Goal: Task Accomplishment & Management: Use online tool/utility

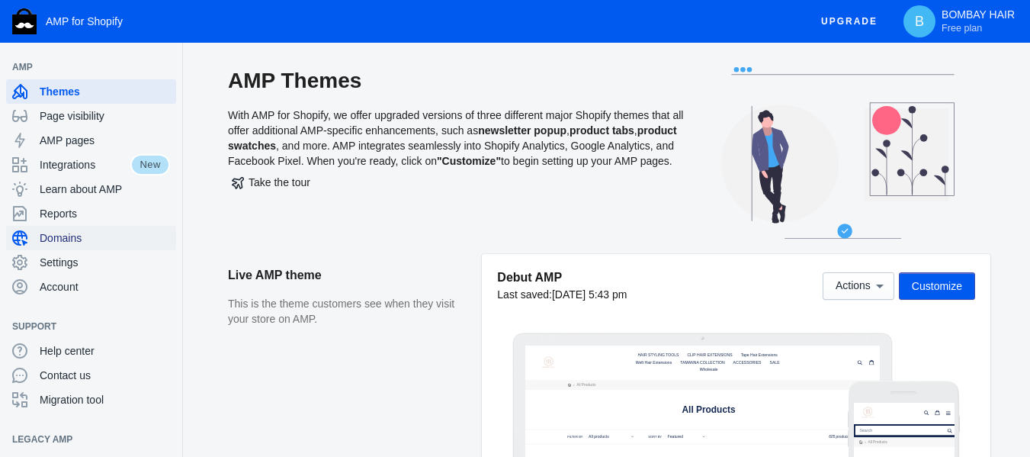
click at [79, 239] on span "Domains" at bounding box center [105, 237] width 130 height 15
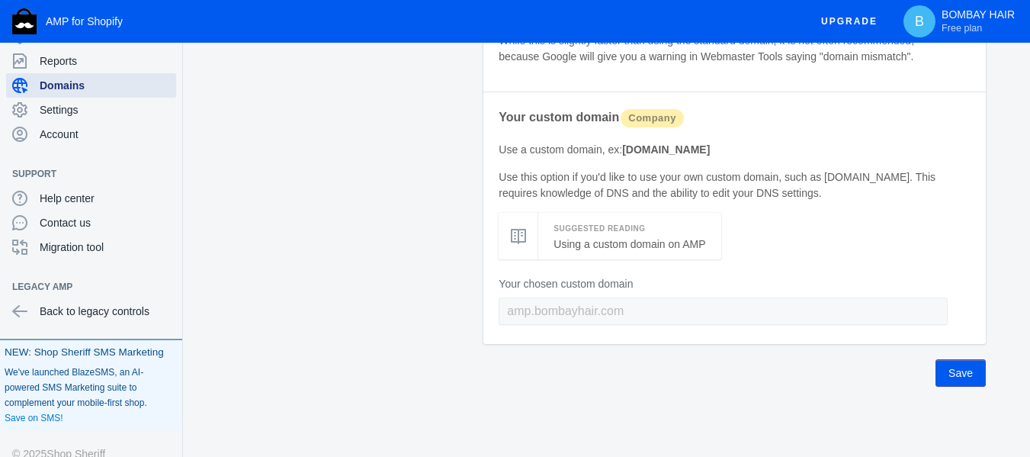
scroll to position [189, 0]
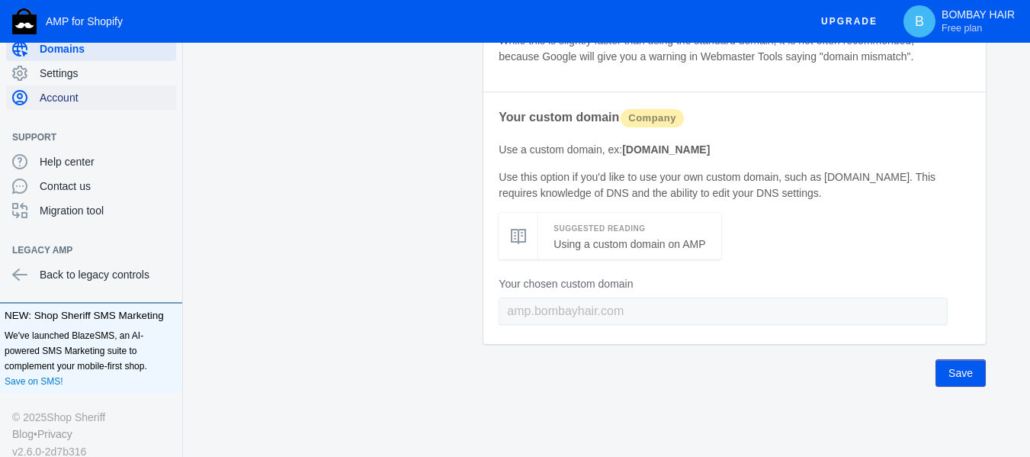
click at [95, 91] on span "Account" at bounding box center [105, 97] width 130 height 15
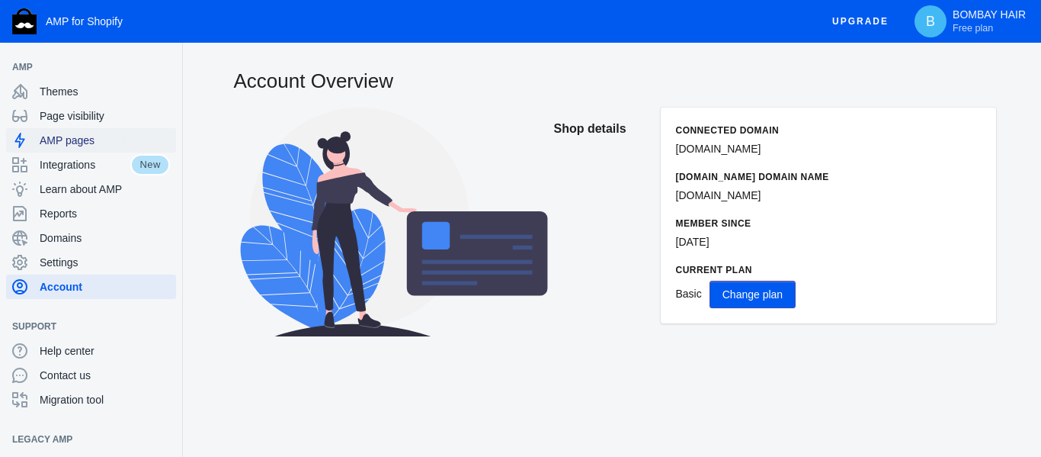
click at [105, 152] on div "AMP pages" at bounding box center [91, 140] width 158 height 24
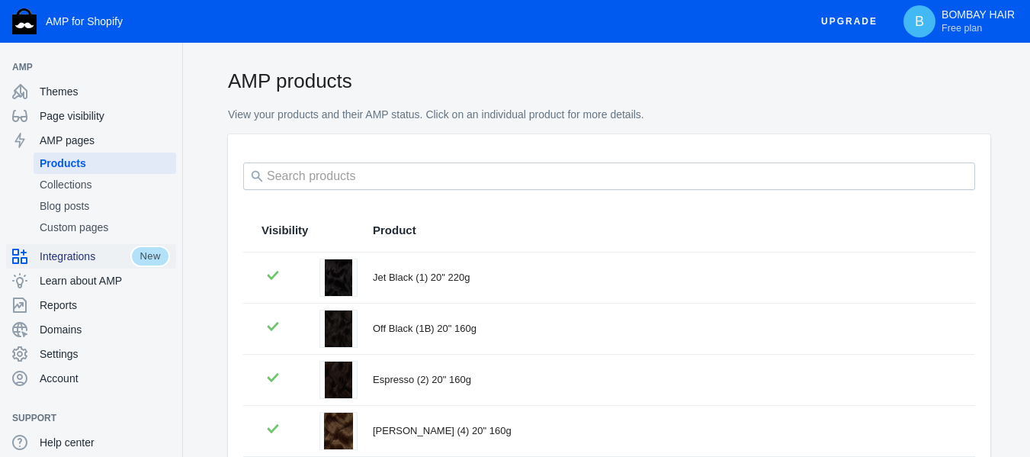
click at [92, 259] on span "Integrations" at bounding box center [85, 255] width 91 height 15
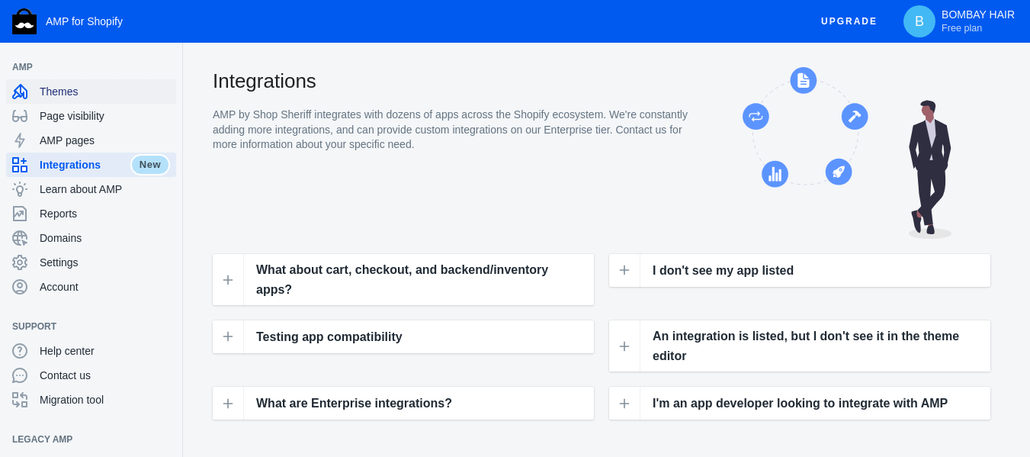
click at [82, 92] on span "Themes" at bounding box center [105, 91] width 130 height 15
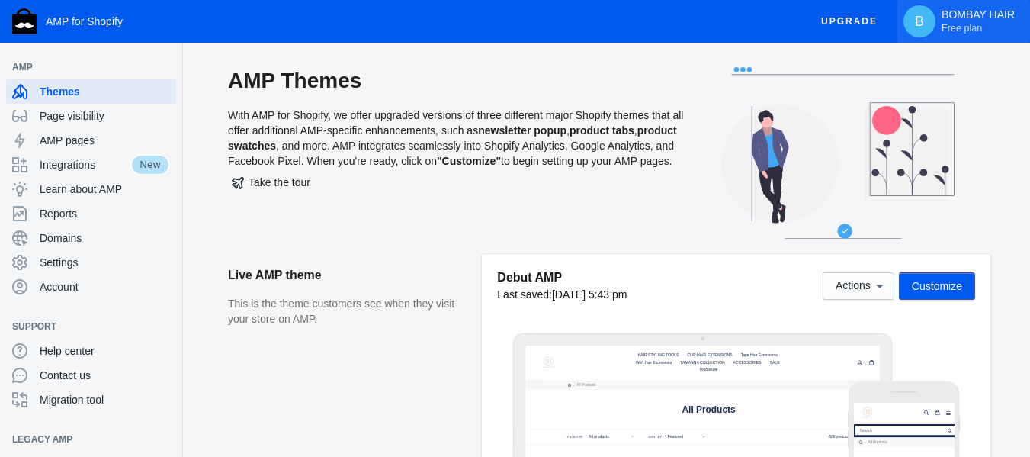
click at [963, 18] on p "BOMBAY HAIR Free plan" at bounding box center [977, 21] width 73 height 26
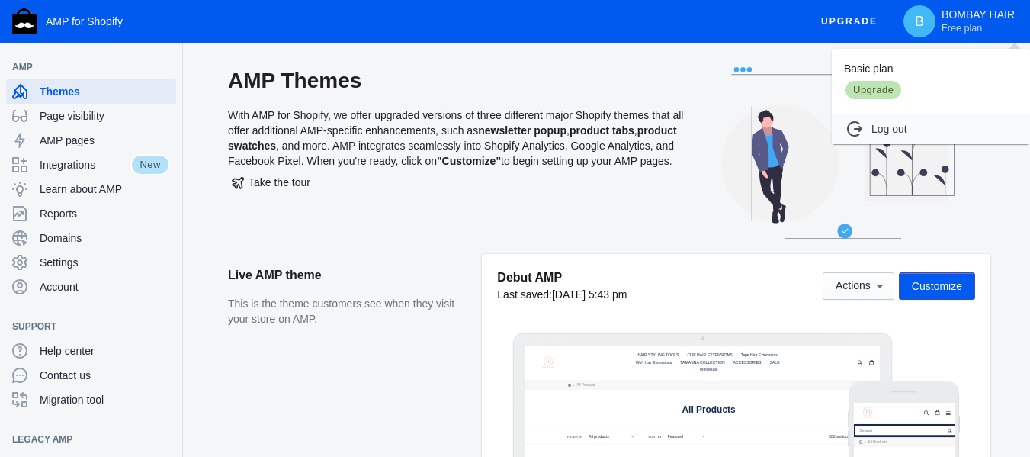
click at [589, 197] on div at bounding box center [515, 228] width 1030 height 457
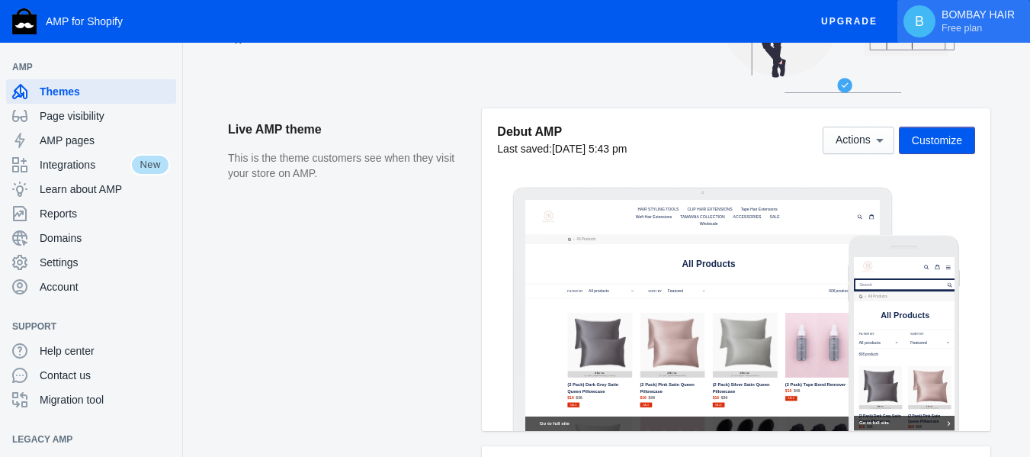
scroll to position [152, 0]
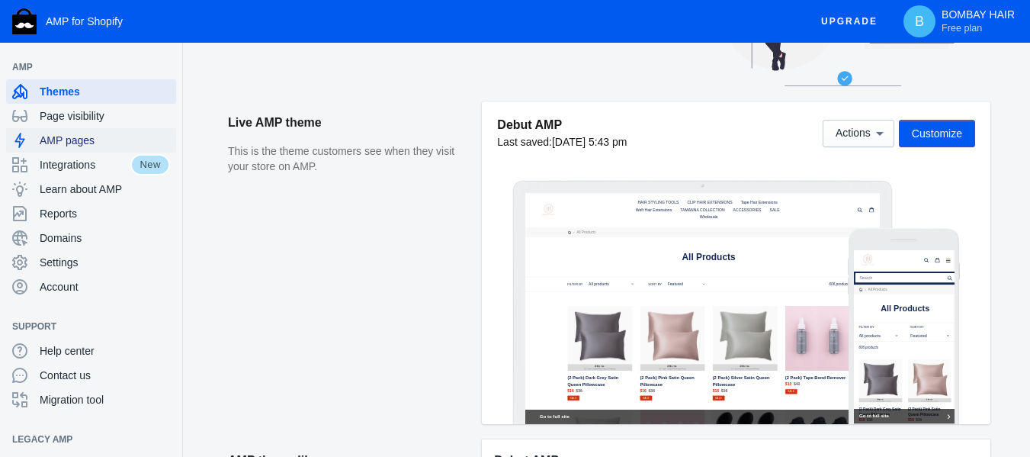
click at [63, 131] on div "AMP pages" at bounding box center [91, 140] width 158 height 24
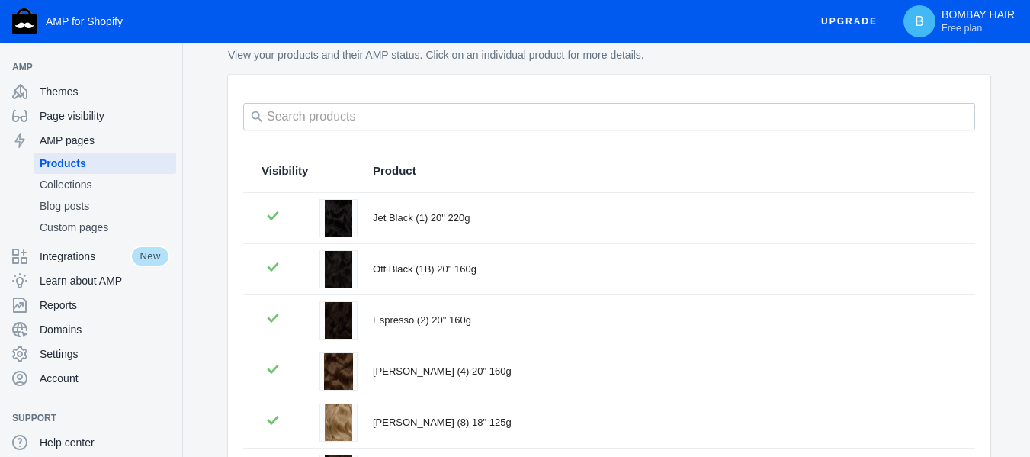
scroll to position [152, 0]
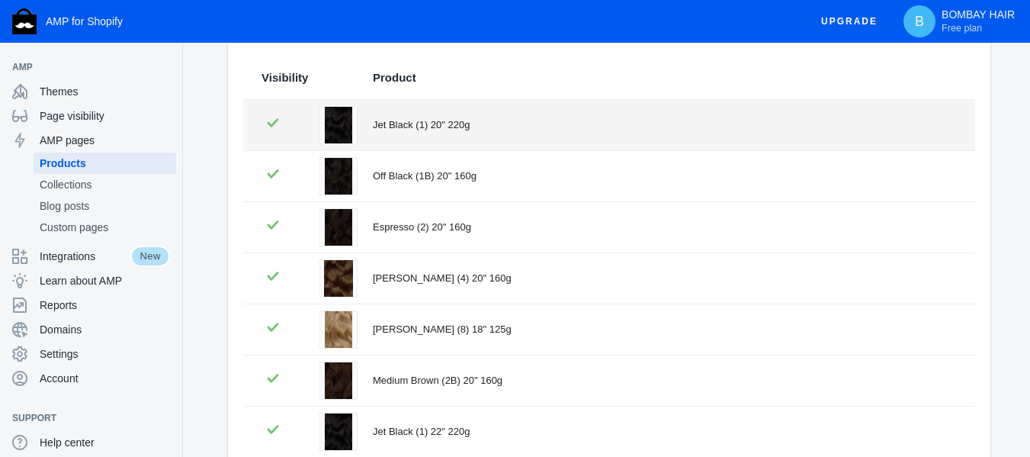
click at [454, 129] on div "Jet Black (1) 20" 220g" at bounding box center [665, 124] width 584 height 15
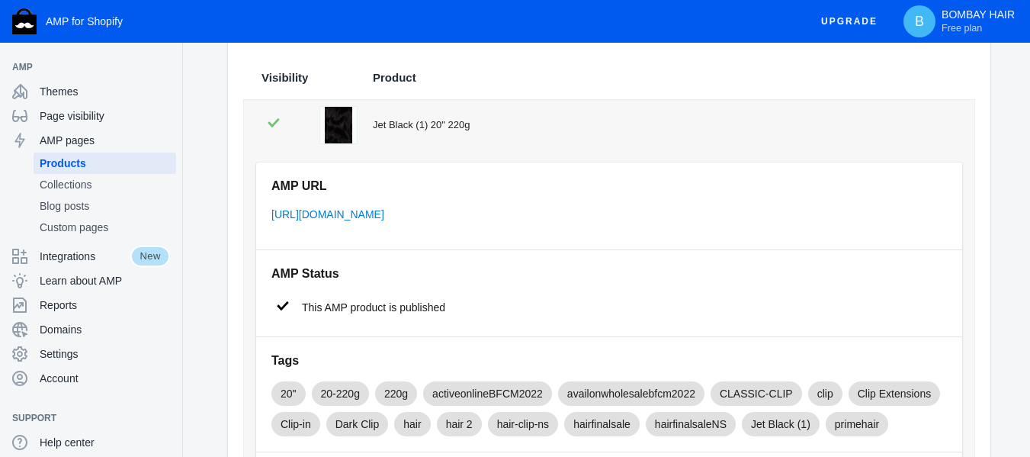
click at [460, 117] on div "Jet Black (1) 20" 220g" at bounding box center [664, 124] width 583 height 15
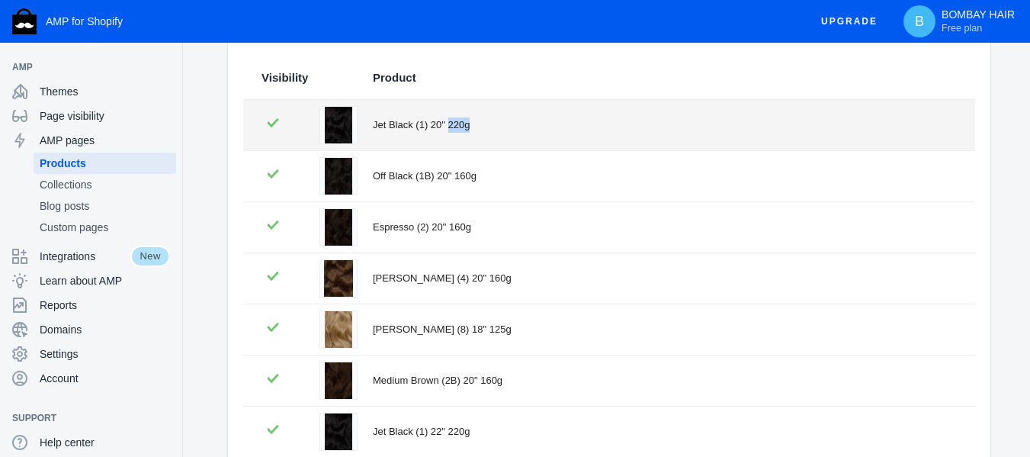
click at [460, 117] on div "Jet Black (1) 20" 220g" at bounding box center [665, 124] width 584 height 15
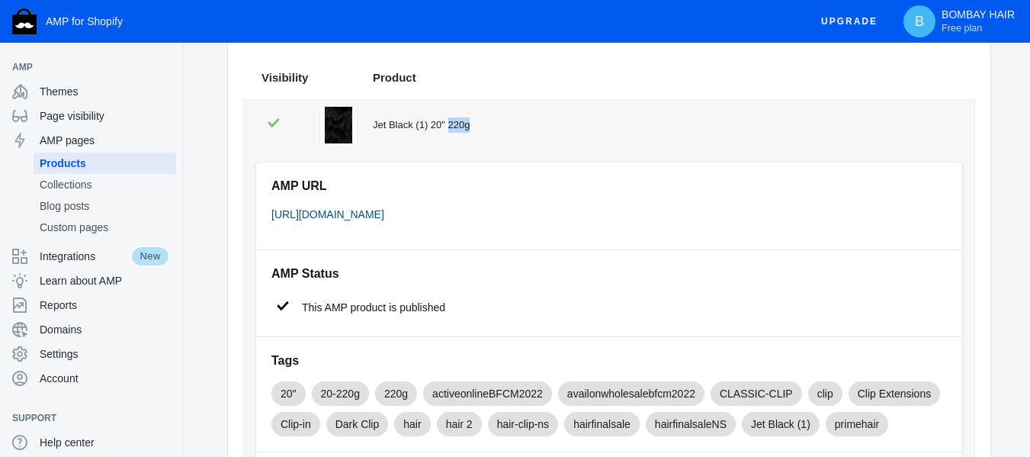
click at [384, 213] on link "[URL][DOMAIN_NAME]" at bounding box center [327, 214] width 113 height 12
